Goal: Task Accomplishment & Management: Manage account settings

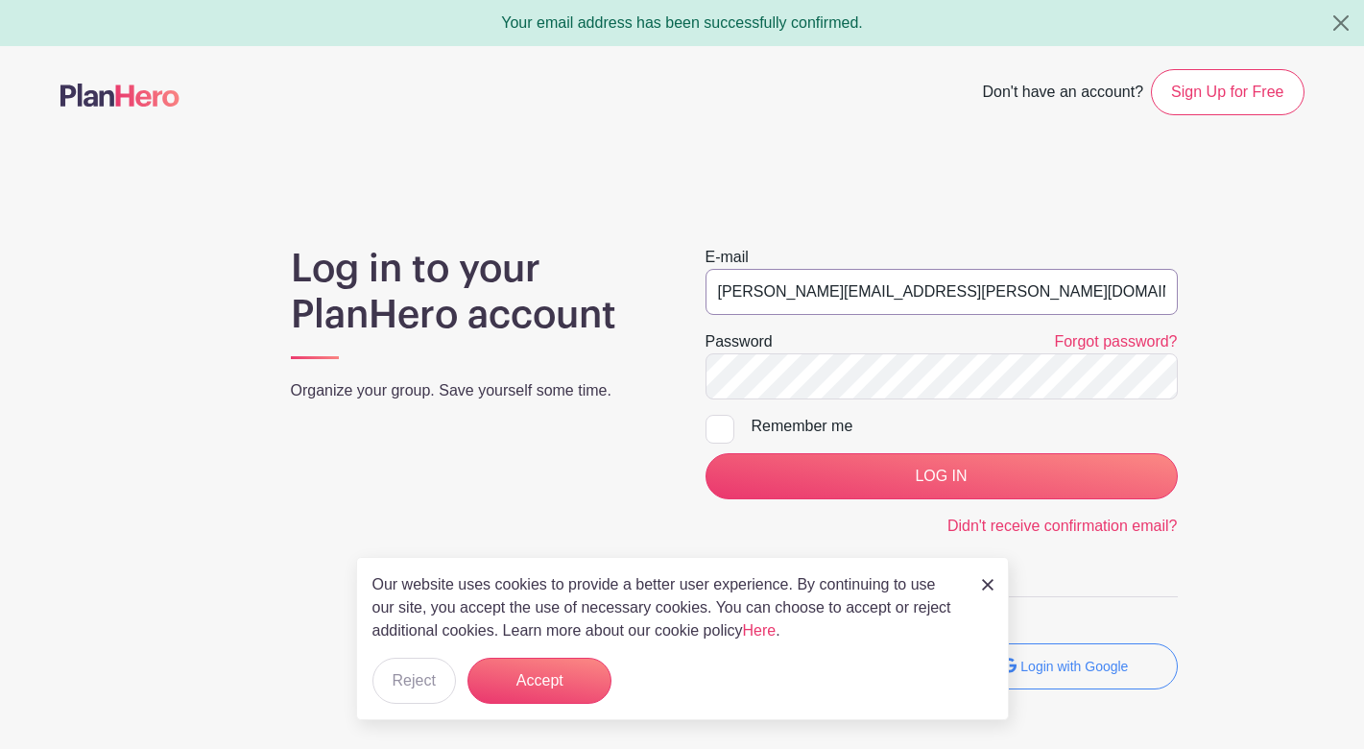
type input "[PERSON_NAME][EMAIL_ADDRESS][PERSON_NAME][DOMAIN_NAME]"
click at [941, 476] on input "LOG IN" at bounding box center [941, 476] width 472 height 46
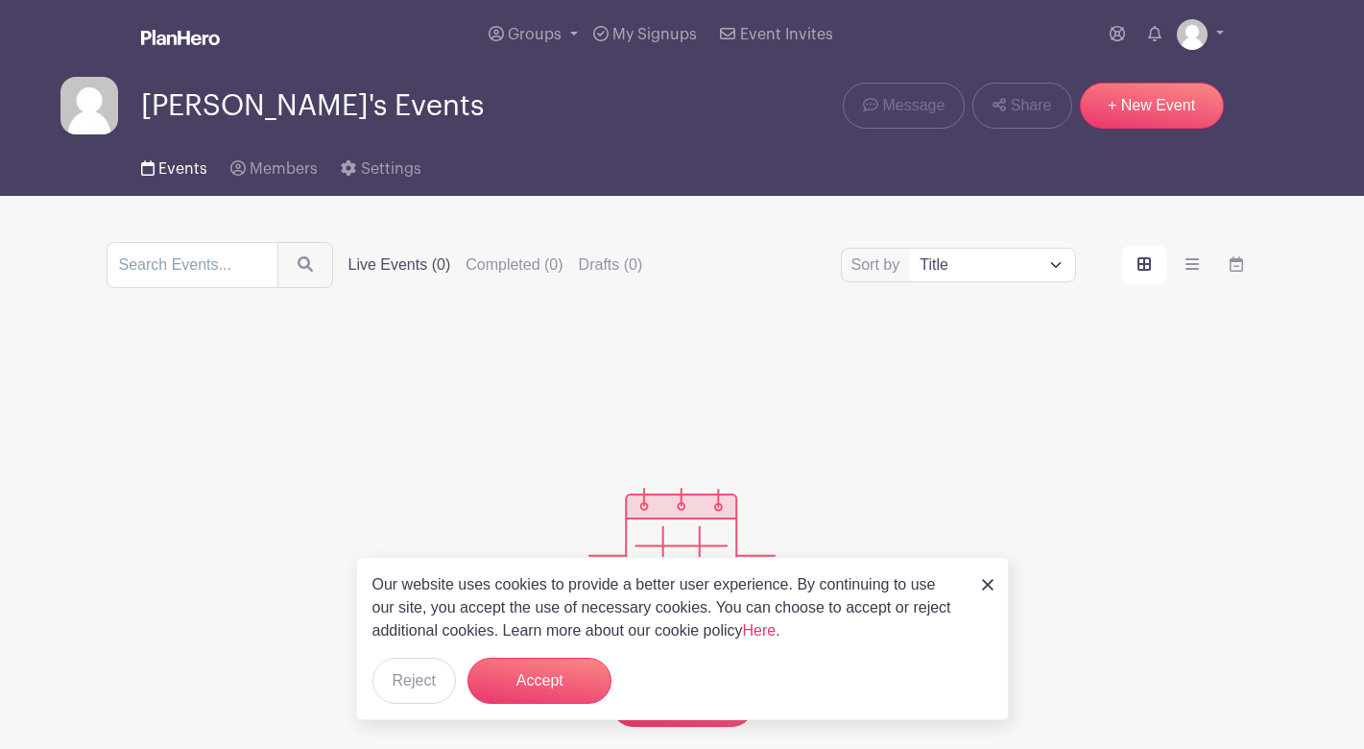
click at [187, 176] on span "Events" at bounding box center [182, 168] width 49 height 15
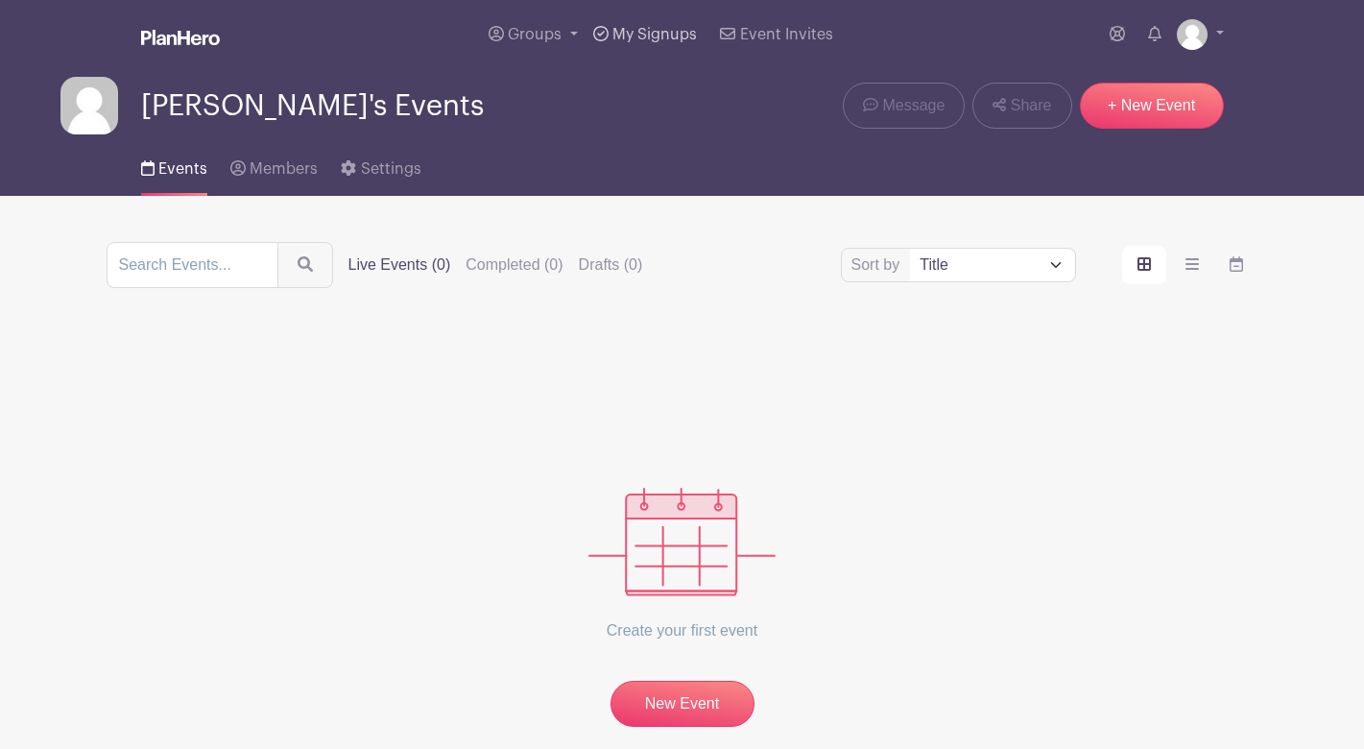
click at [633, 37] on span "My Signups" at bounding box center [654, 34] width 84 height 15
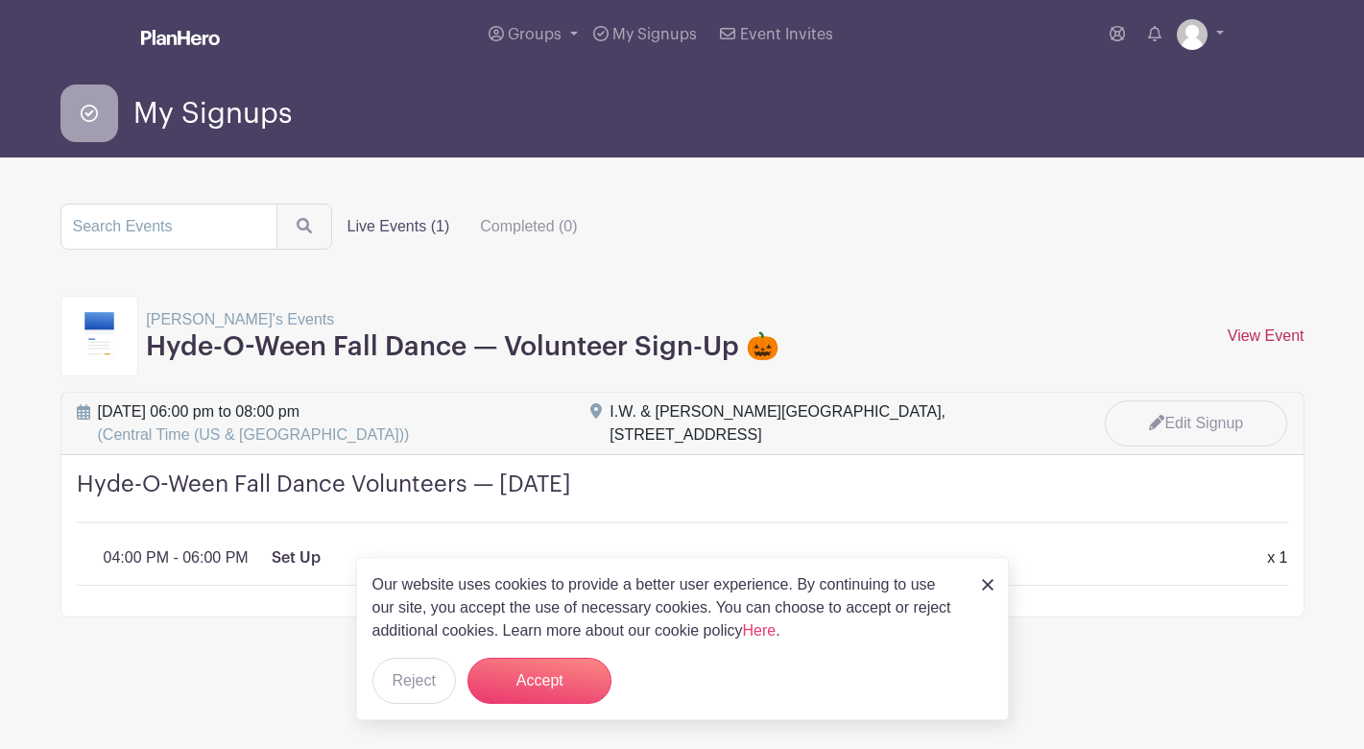
click at [1247, 331] on link "View Event" at bounding box center [1266, 335] width 77 height 16
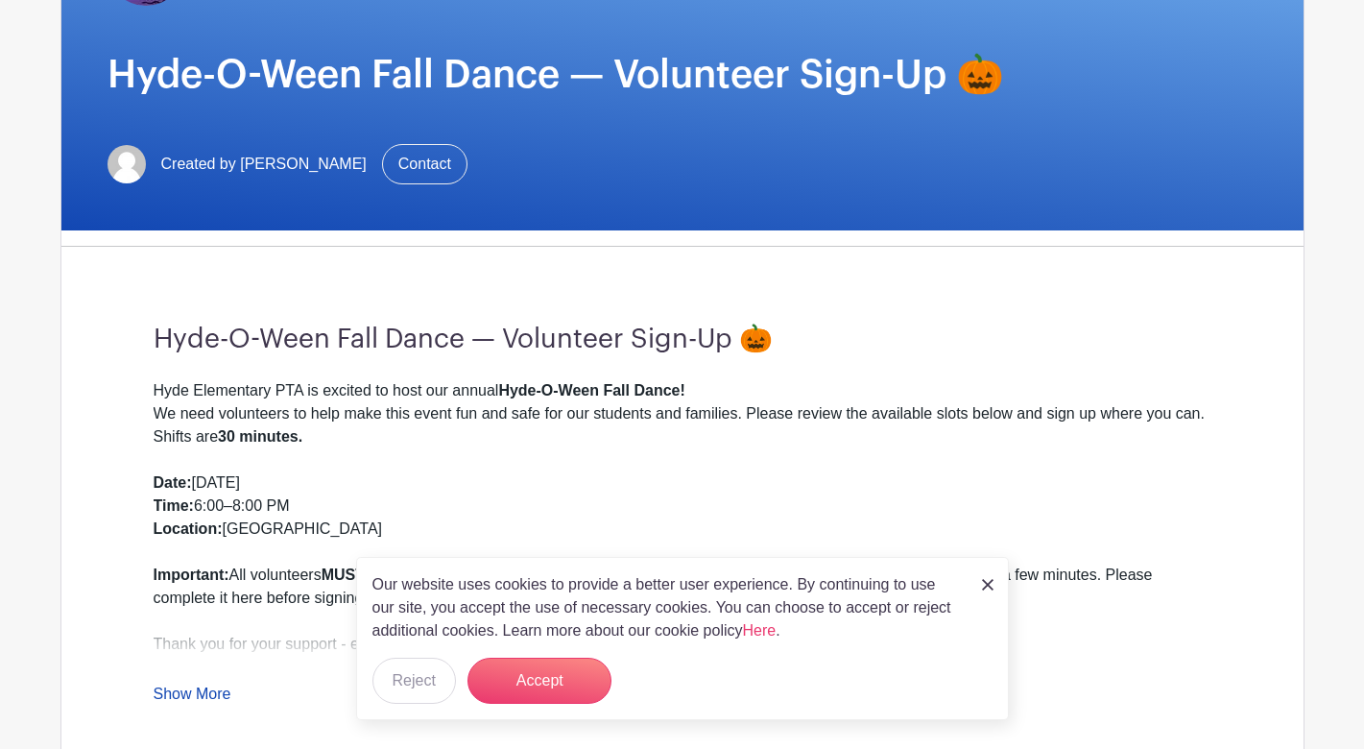
scroll to position [226, 0]
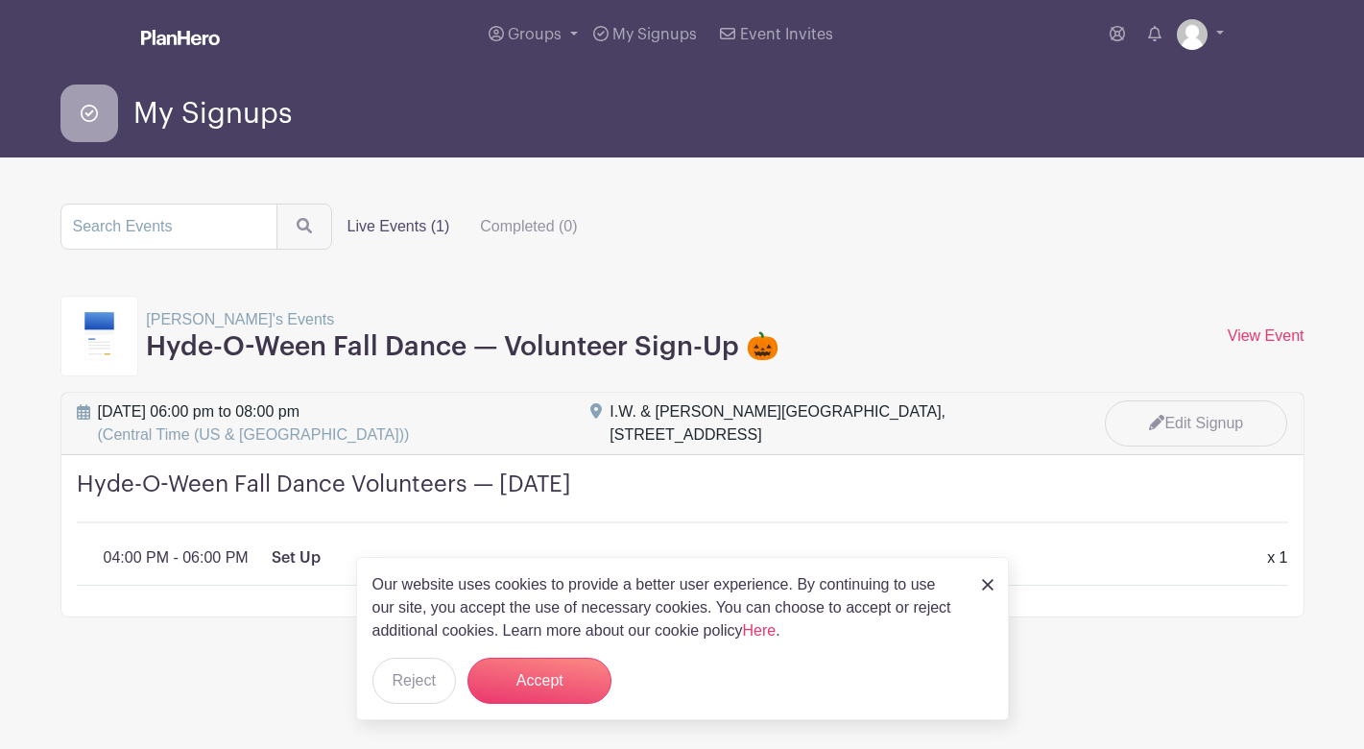
click at [983, 584] on img at bounding box center [988, 585] width 12 height 12
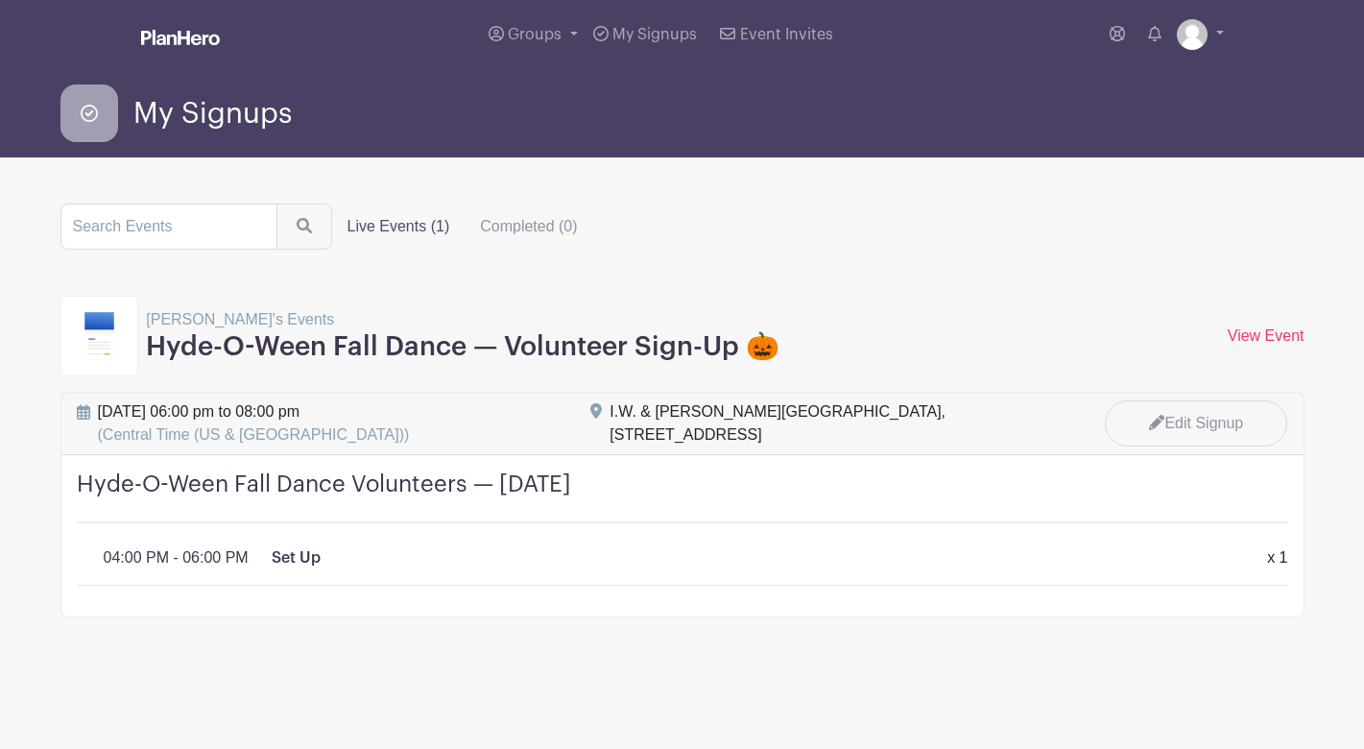
click at [153, 561] on p "04:00 PM - 06:00 PM" at bounding box center [176, 557] width 145 height 23
click at [1156, 422] on icon at bounding box center [1156, 422] width 15 height 15
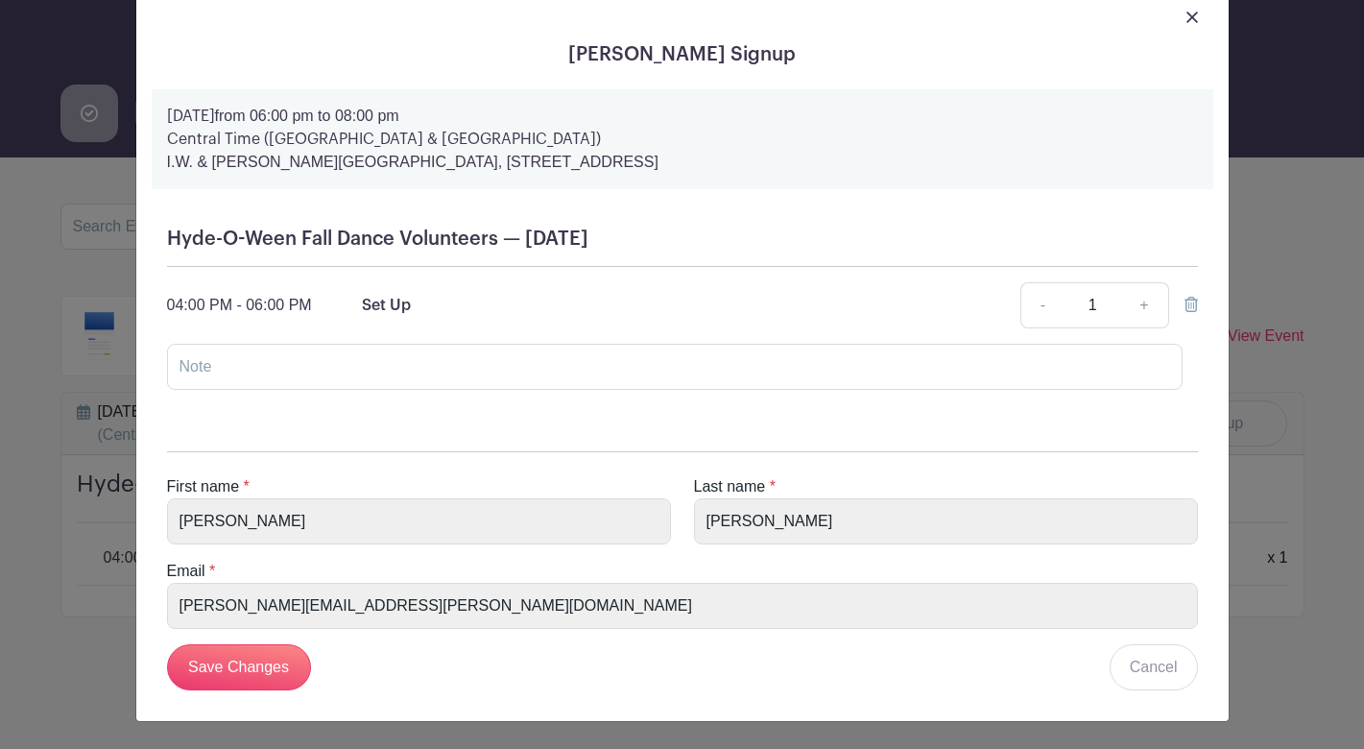
scroll to position [56, 0]
click at [239, 677] on input "Save Changes" at bounding box center [239, 667] width 144 height 46
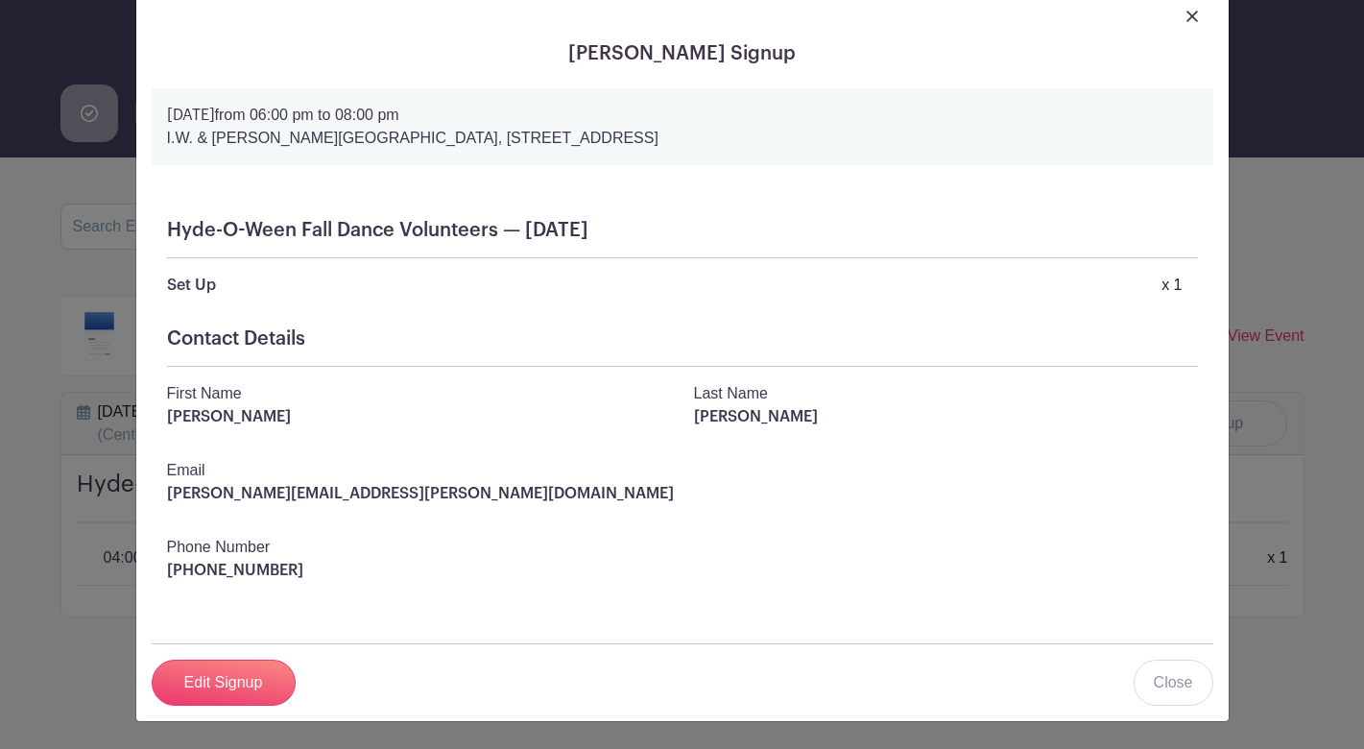
click at [1186, 8] on link at bounding box center [1192, 15] width 12 height 23
